Goal: Communication & Community: Answer question/provide support

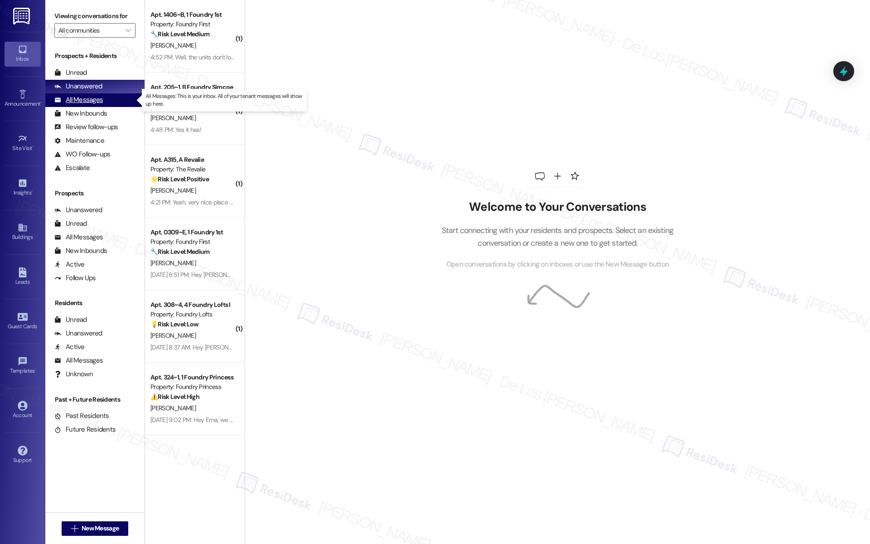
click at [103, 98] on div "All Messages (undefined)" at bounding box center [94, 100] width 99 height 14
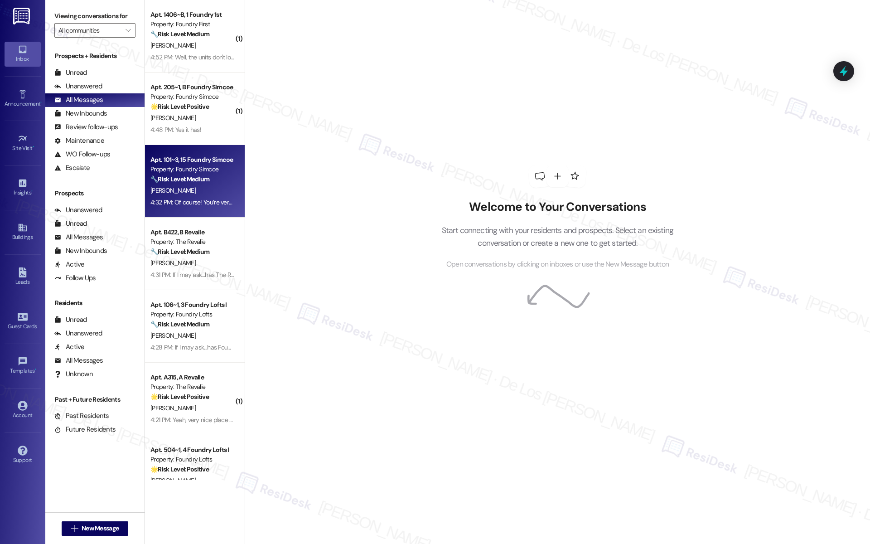
click at [165, 204] on div "4:32 PM: Of course! You’re very welcome—I’ll keep you posted with any updates. …" at bounding box center [255, 202] width 211 height 8
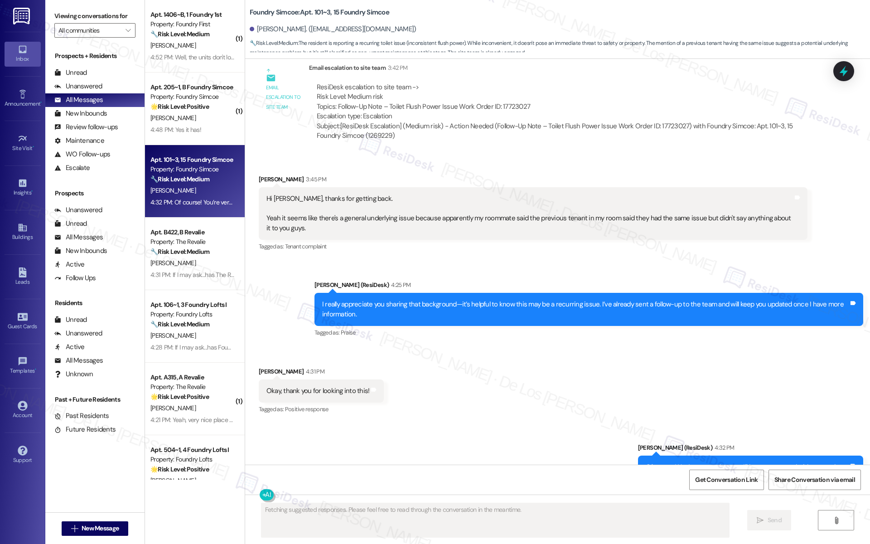
scroll to position [2144, 0]
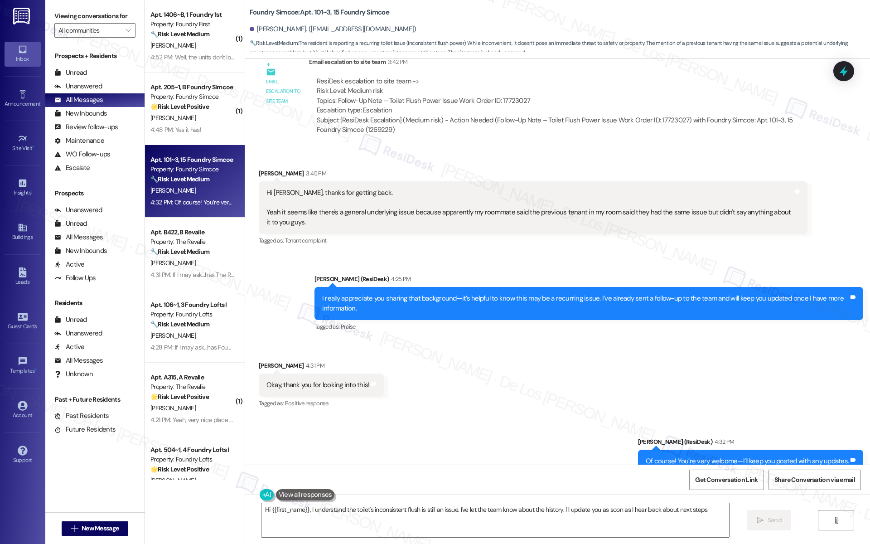
type textarea "Hi {{first_name}}, I understand the toilet's inconsistent flush is still an iss…"
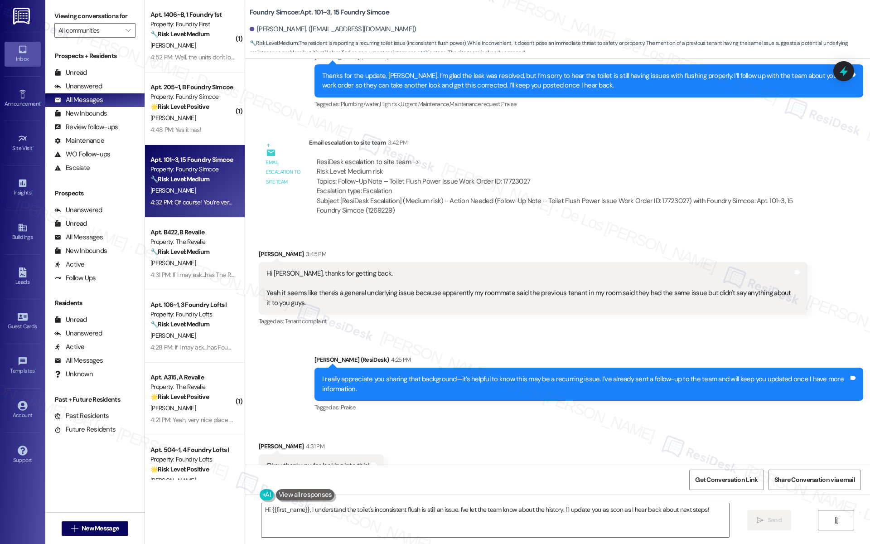
scroll to position [2062, 0]
